Goal: Information Seeking & Learning: Check status

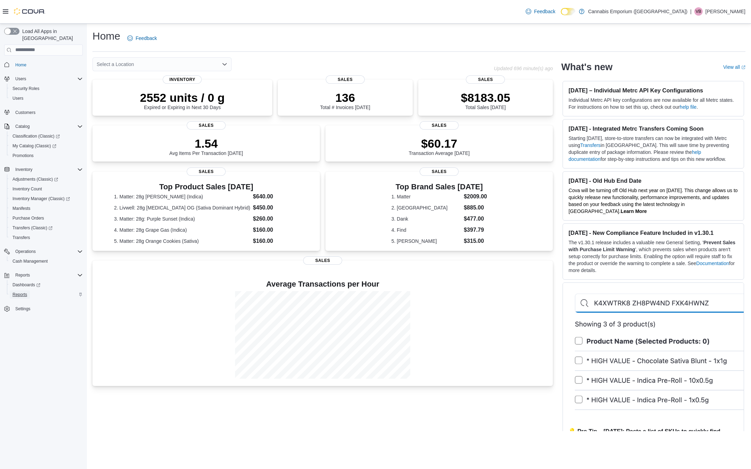
click at [19, 292] on span "Reports" at bounding box center [20, 295] width 15 height 6
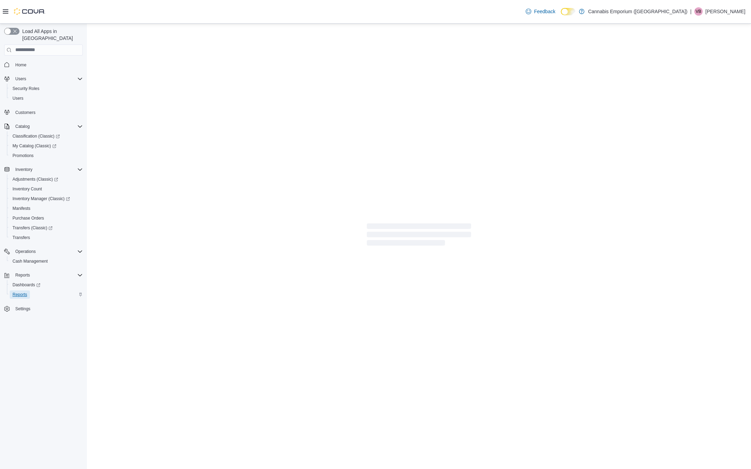
click at [19, 292] on span "Reports" at bounding box center [20, 295] width 15 height 6
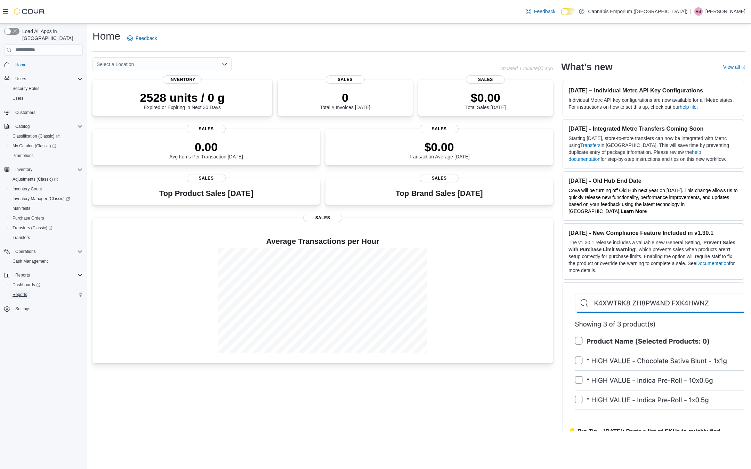
click at [24, 291] on span "Reports" at bounding box center [20, 295] width 15 height 8
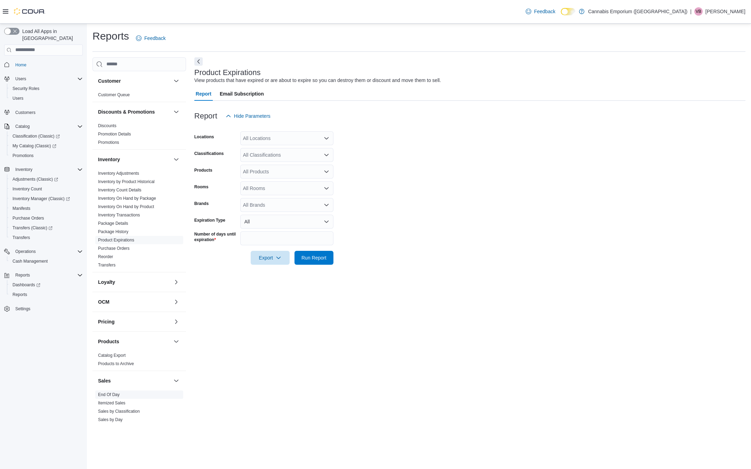
click at [111, 392] on link "End Of Day" at bounding box center [109, 394] width 22 height 5
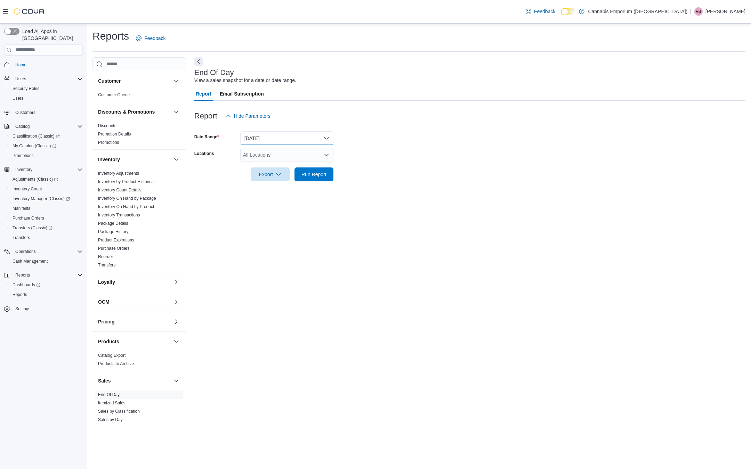
click at [316, 141] on button "Today" at bounding box center [286, 138] width 93 height 14
click at [301, 172] on button "Today" at bounding box center [286, 166] width 93 height 14
click at [310, 132] on button "Today" at bounding box center [286, 138] width 93 height 14
click at [300, 174] on button "Yesterday" at bounding box center [286, 180] width 93 height 14
click at [305, 178] on span "Run Report" at bounding box center [314, 174] width 31 height 14
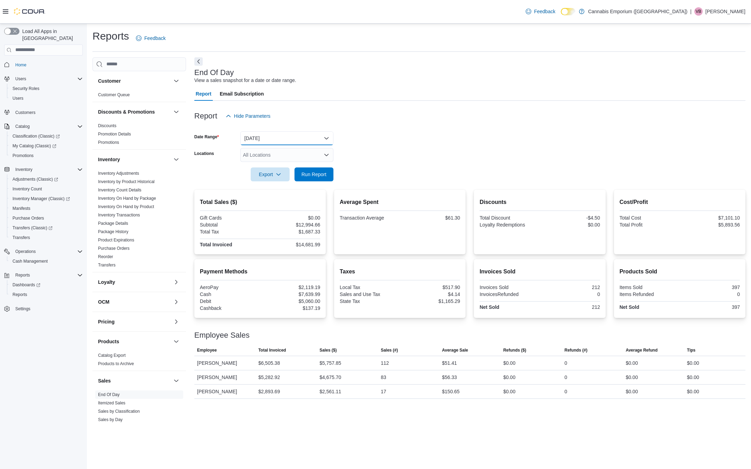
click at [297, 141] on button "Yesterday" at bounding box center [286, 138] width 93 height 14
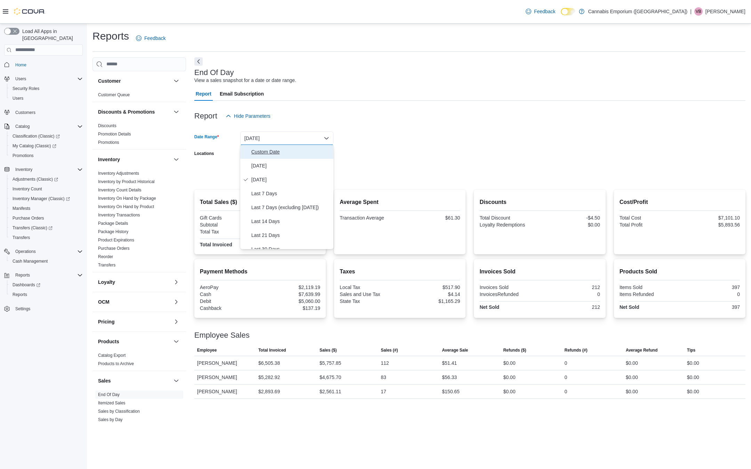
click at [280, 153] on span "Custom Date" at bounding box center [290, 152] width 79 height 8
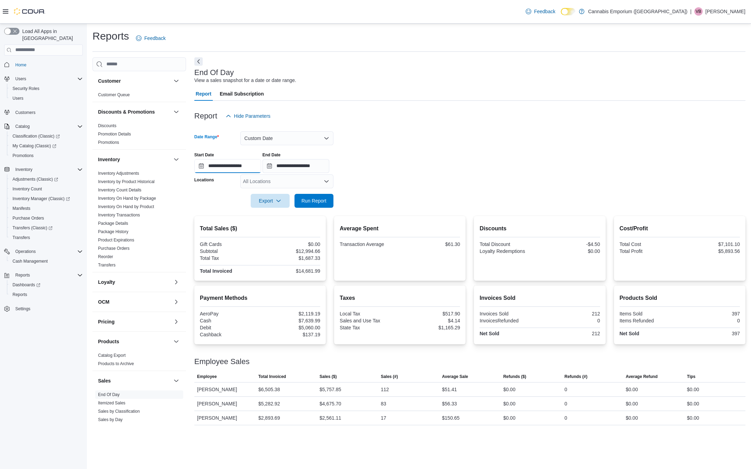
click at [230, 165] on input "**********" at bounding box center [227, 166] width 67 height 14
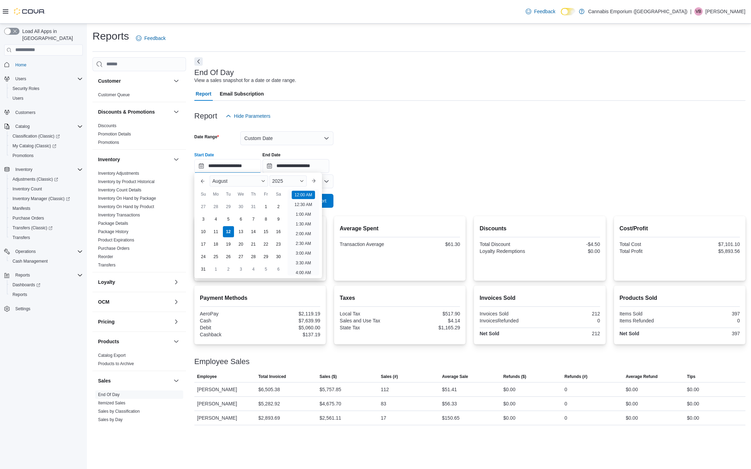
scroll to position [22, 0]
click at [220, 221] on div "4" at bounding box center [216, 219] width 12 height 12
type input "**********"
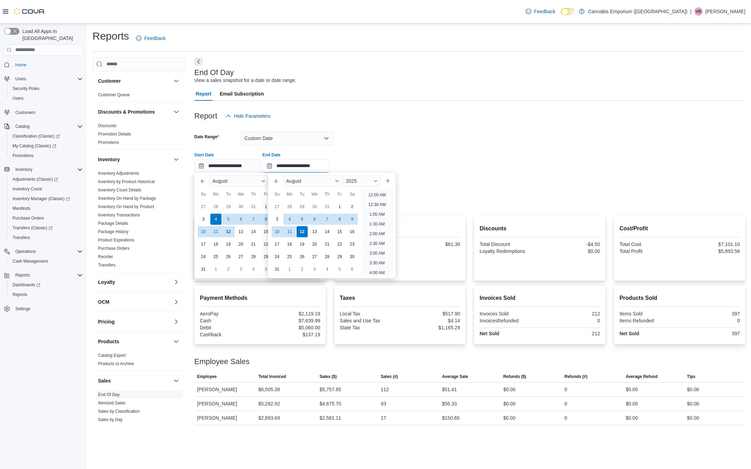
click at [294, 173] on div "August 2025" at bounding box center [258, 181] width 103 height 17
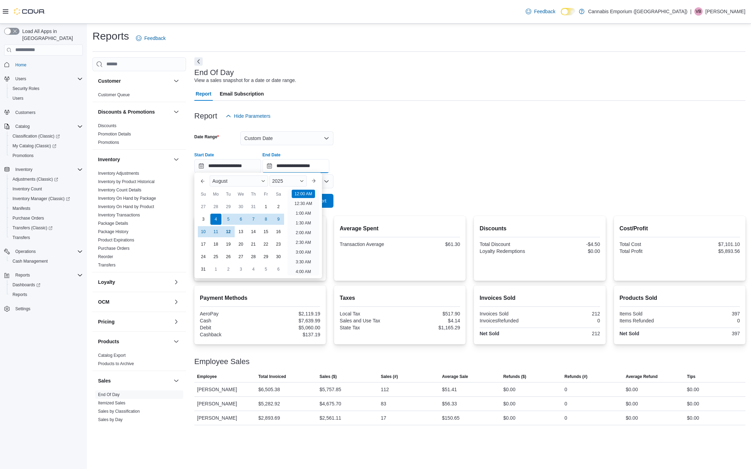
click at [296, 167] on input "**********" at bounding box center [295, 166] width 67 height 14
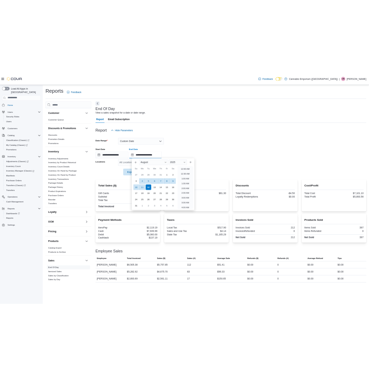
scroll to position [382, 0]
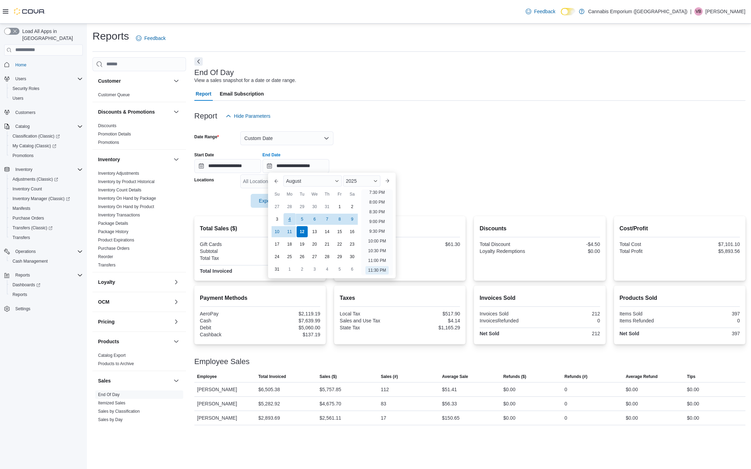
click at [291, 219] on div "4" at bounding box center [289, 219] width 12 height 12
type input "**********"
click at [351, 160] on div "**********" at bounding box center [469, 160] width 551 height 26
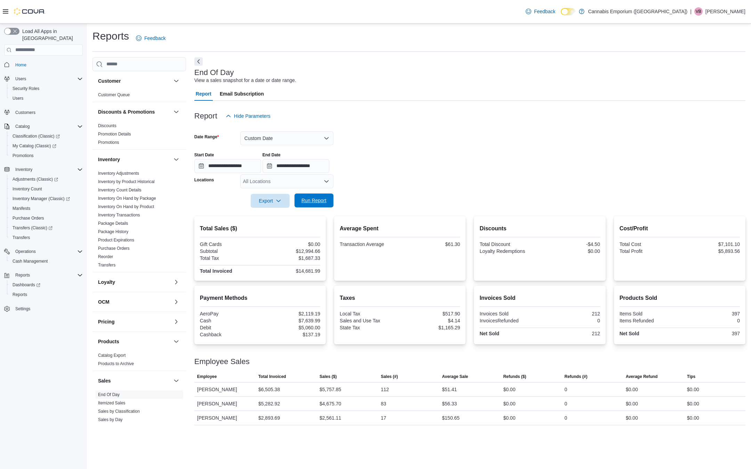
click at [313, 196] on span "Run Report" at bounding box center [314, 201] width 31 height 14
click at [42, 259] on span "Cash Management" at bounding box center [30, 262] width 35 height 6
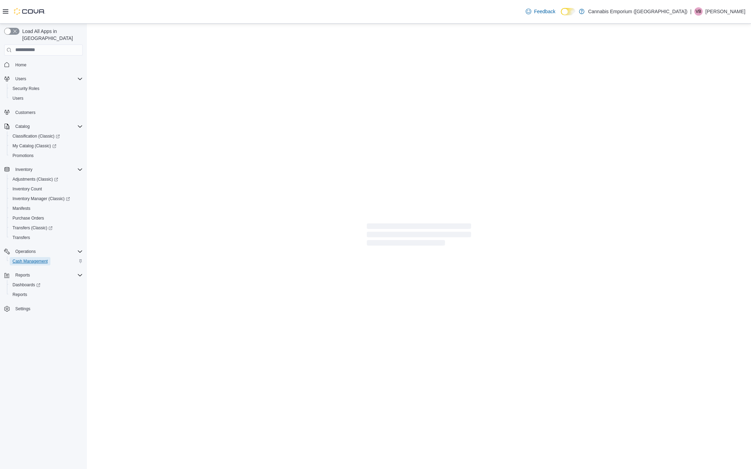
click at [42, 257] on span "Cash Management" at bounding box center [30, 261] width 35 height 8
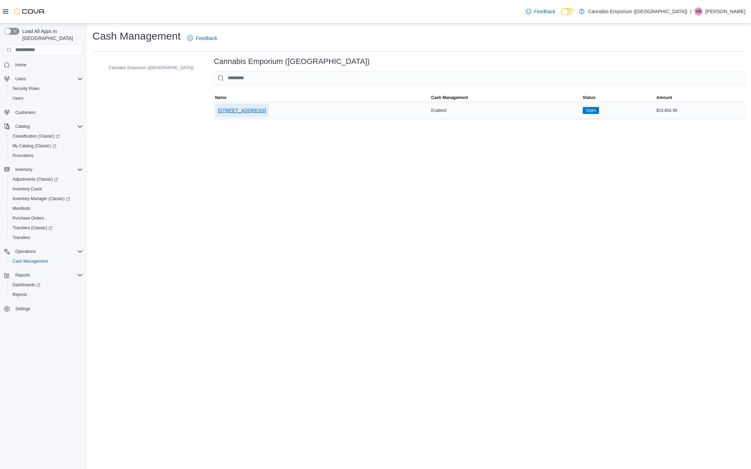
click at [223, 108] on span "[STREET_ADDRESS]" at bounding box center [242, 110] width 48 height 7
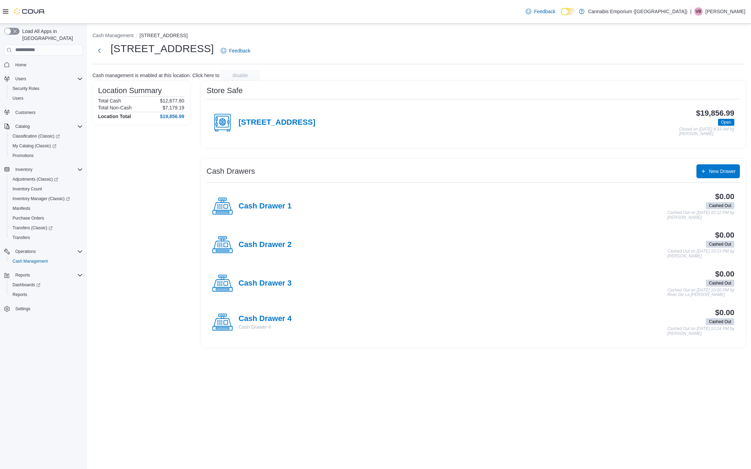
click at [279, 129] on div "[STREET_ADDRESS]" at bounding box center [263, 122] width 103 height 21
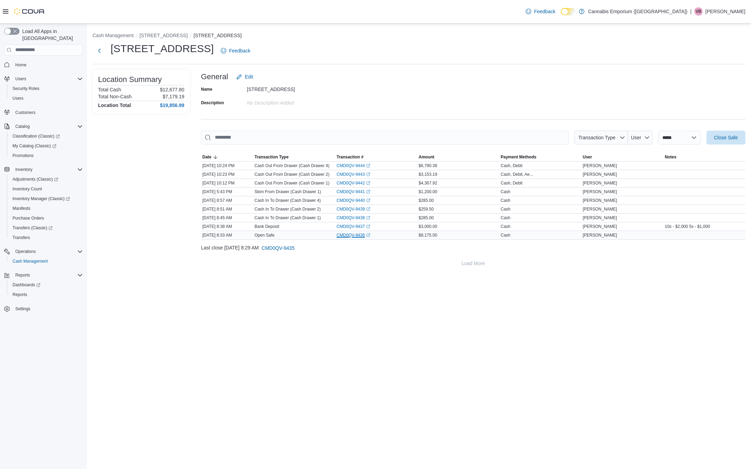
click at [352, 236] on link "CMD0QV-9436 (opens in a new tab or window)" at bounding box center [353, 236] width 34 height 6
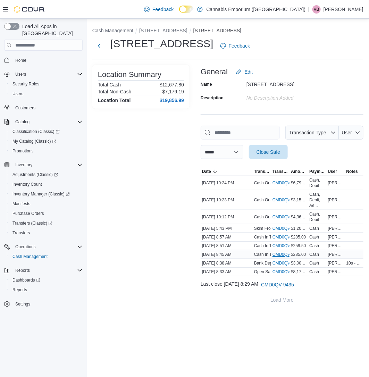
click at [279, 253] on link "CMD0QV-9438 (opens in a new tab or window)" at bounding box center [290, 255] width 34 height 6
click at [280, 246] on link "CMD0QV-9439 (opens in a new tab or window)" at bounding box center [290, 246] width 34 height 6
click at [283, 239] on link "CMD0QV-9440 (opens in a new tab or window)" at bounding box center [290, 238] width 34 height 6
click at [282, 217] on link "CMD0QV-9442 (opens in a new tab or window)" at bounding box center [290, 217] width 34 height 6
click at [282, 197] on div "CMD0QV-9443 (opens in a new tab or window)" at bounding box center [280, 200] width 18 height 8
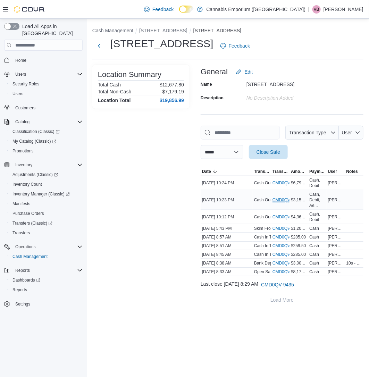
click at [282, 198] on link "CMD0QV-9443 (opens in a new tab or window)" at bounding box center [290, 200] width 34 height 6
click at [280, 181] on link "CMD0QV-9444 (opens in a new tab or window)" at bounding box center [290, 183] width 34 height 6
